Goal: Navigation & Orientation: Find specific page/section

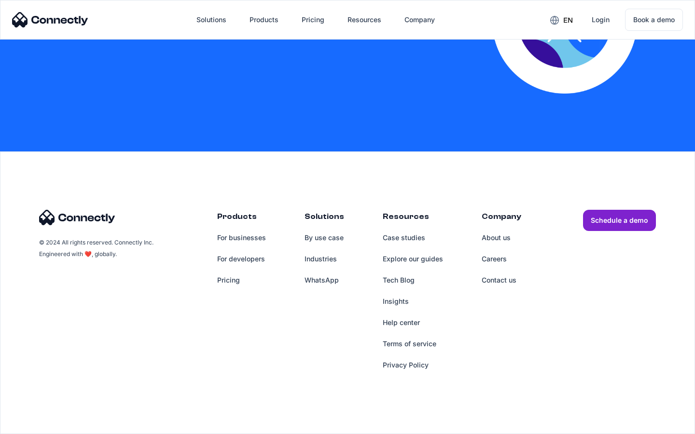
scroll to position [2121, 0]
